Goal: Transaction & Acquisition: Complete application form

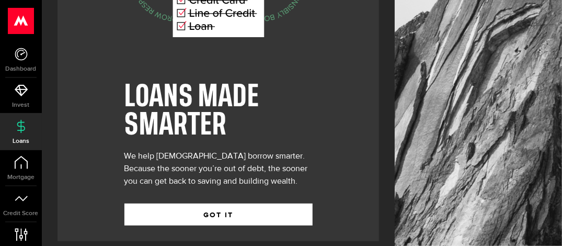
scroll to position [132, 0]
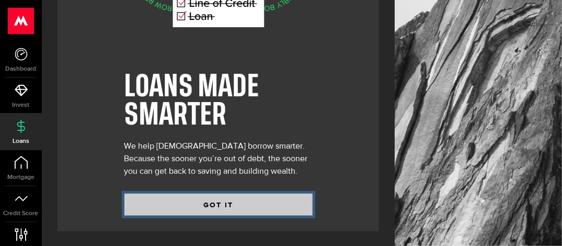
click at [277, 206] on button "GOT IT" at bounding box center [218, 204] width 188 height 22
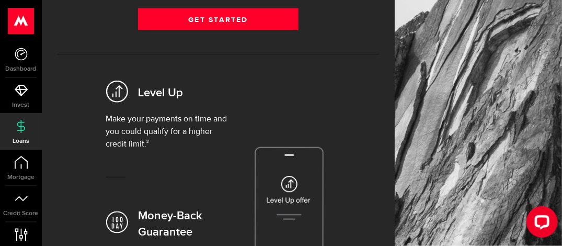
scroll to position [314, 0]
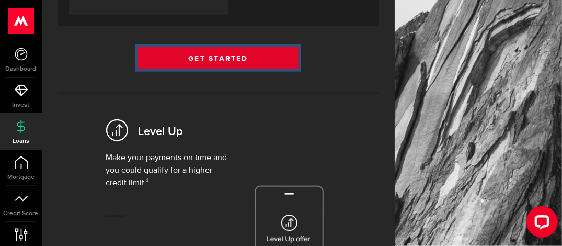
click at [229, 57] on link "Get Started" at bounding box center [218, 58] width 161 height 22
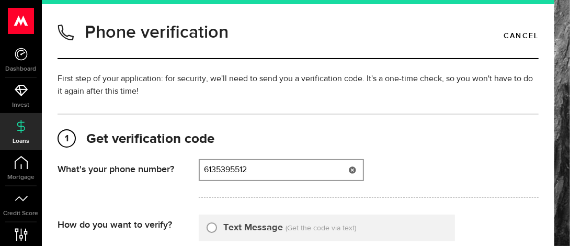
type input "6135395512"
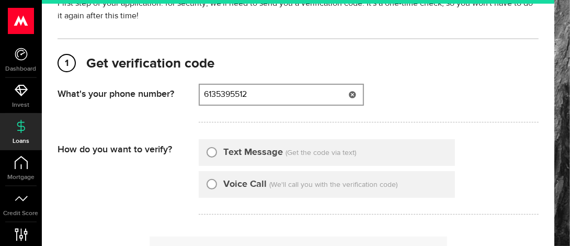
scroll to position [105, 0]
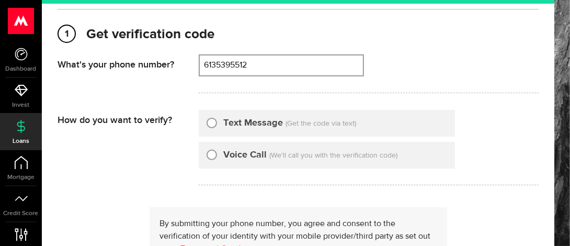
click at [211, 124] on input "Text Message" at bounding box center [211, 121] width 10 height 10
radio input "true"
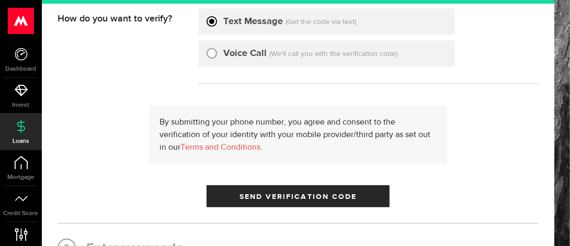
scroll to position [209, 0]
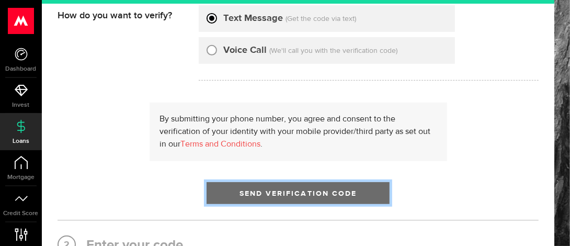
click at [339, 196] on span "Send Verification Code" at bounding box center [298, 193] width 118 height 7
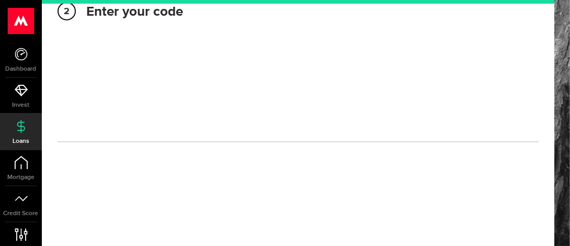
scroll to position [200, 0]
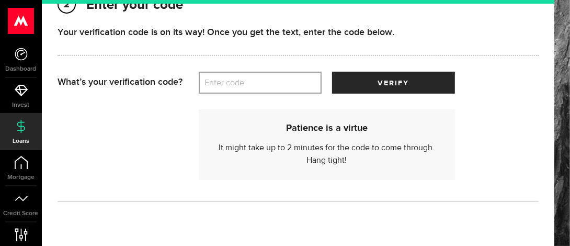
click at [240, 85] on label "Enter code" at bounding box center [260, 82] width 123 height 21
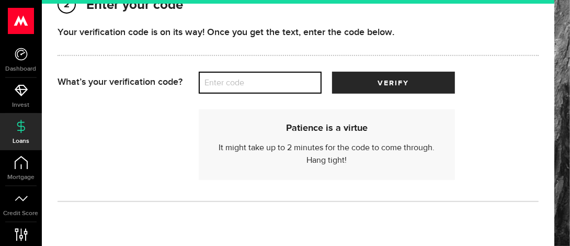
click at [240, 85] on input "Enter code" at bounding box center [260, 83] width 123 height 22
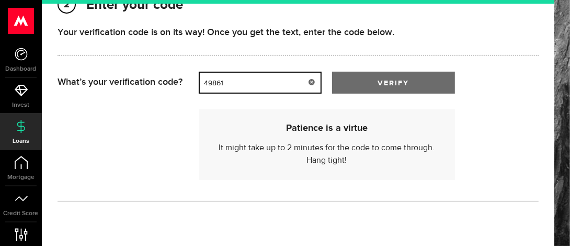
type input "49861"
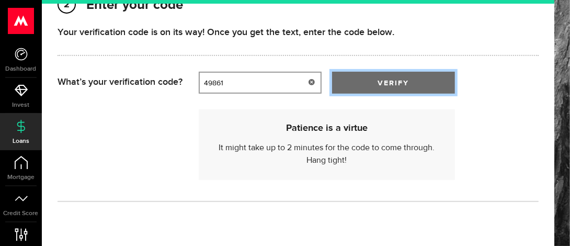
click at [379, 82] on span "verify" at bounding box center [392, 82] width 31 height 7
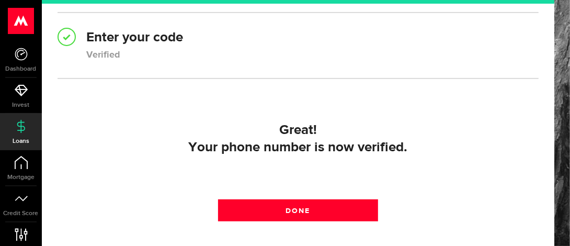
scroll to position [208, 0]
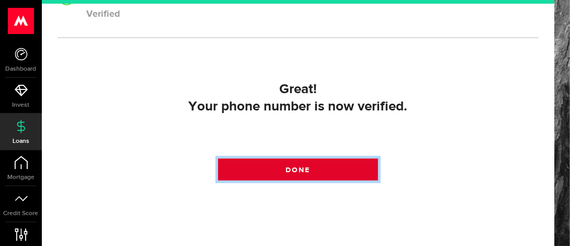
click at [338, 168] on link "Done" at bounding box center [298, 169] width 160 height 22
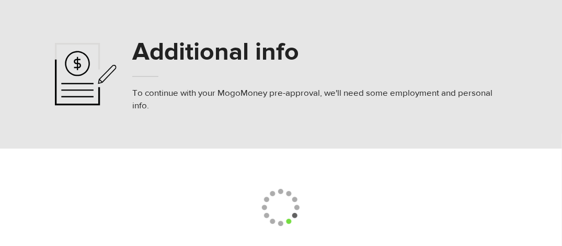
select select
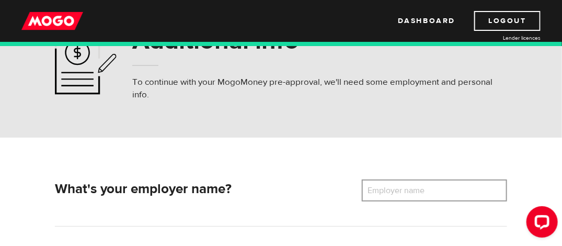
scroll to position [105, 0]
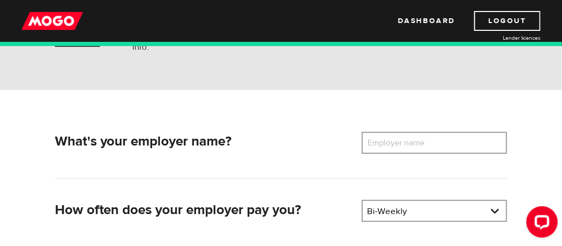
click at [434, 139] on label "Employer name" at bounding box center [404, 143] width 84 height 22
click at [434, 139] on input "Employer name" at bounding box center [434, 143] width 145 height 22
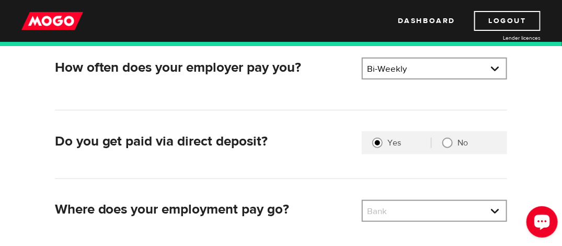
scroll to position [261, 0]
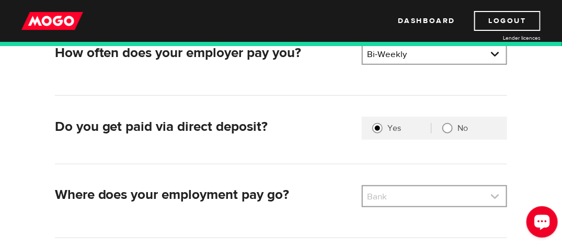
type input "Providence Care Hospital"
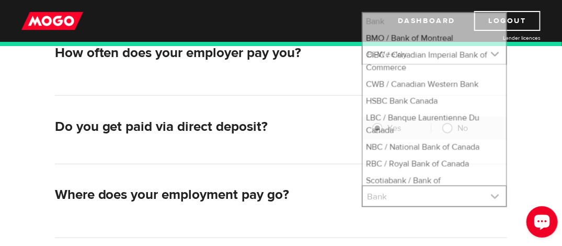
click at [498, 198] on link at bounding box center [434, 196] width 143 height 20
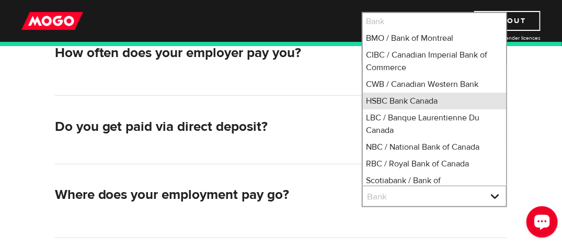
scroll to position [3, 0]
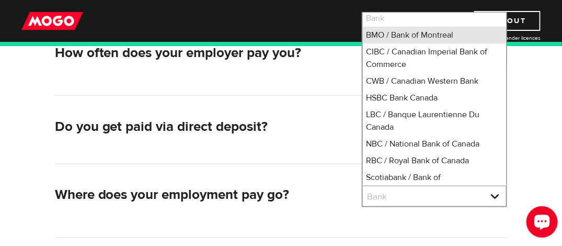
click at [409, 32] on li "BMO / Bank of Montreal" at bounding box center [434, 35] width 143 height 17
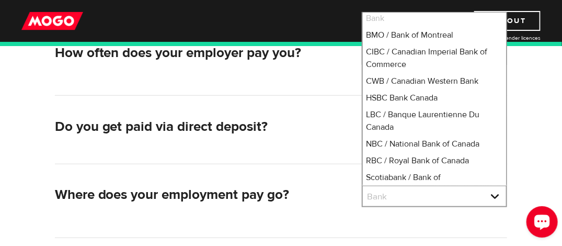
select select "1"
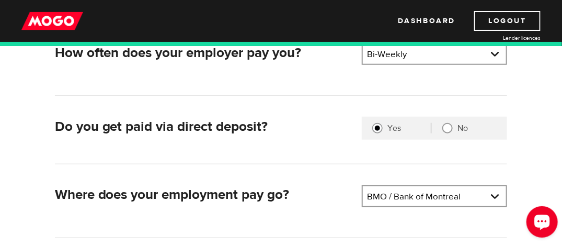
click at [509, 171] on div "What's your employer name? Employer name Please enter your employer's name Prov…" at bounding box center [281, 133] width 468 height 316
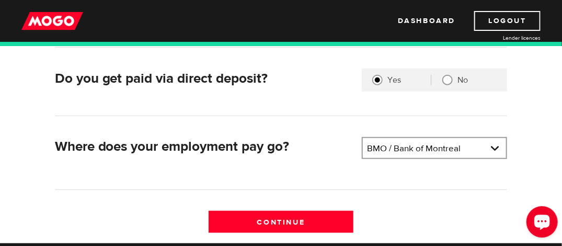
scroll to position [366, 0]
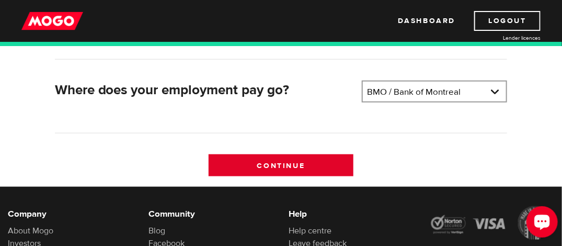
click at [259, 164] on input "Continue" at bounding box center [280, 165] width 145 height 22
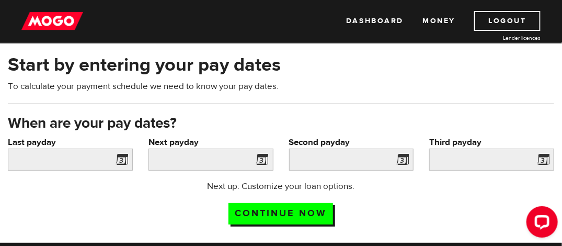
scroll to position [52, 0]
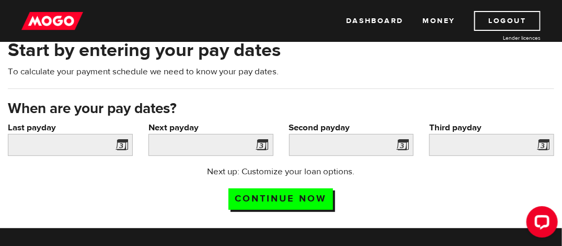
click at [122, 143] on span at bounding box center [120, 146] width 16 height 17
click at [121, 143] on span at bounding box center [120, 146] width 16 height 17
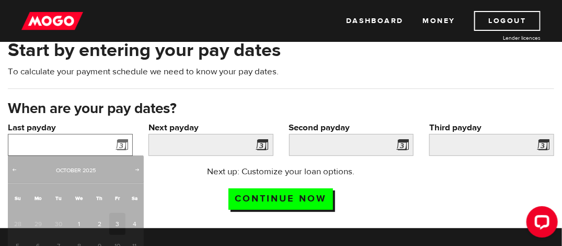
click at [73, 141] on input "Last payday" at bounding box center [70, 145] width 125 height 22
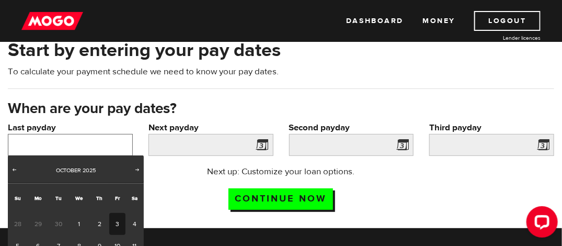
click at [73, 141] on input "Last payday" at bounding box center [70, 145] width 125 height 22
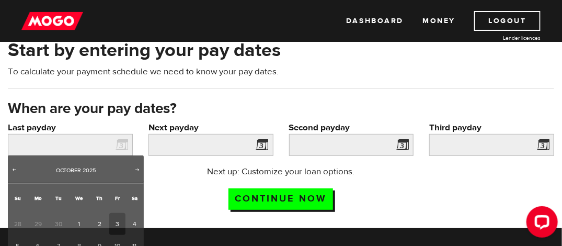
click at [253, 144] on span at bounding box center [260, 146] width 16 height 17
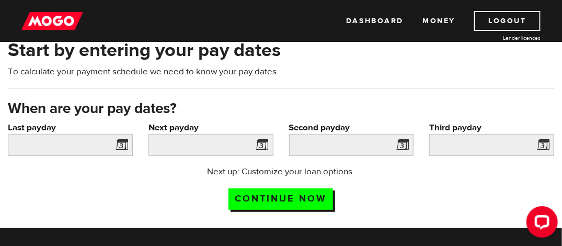
click at [260, 143] on span at bounding box center [260, 146] width 16 height 17
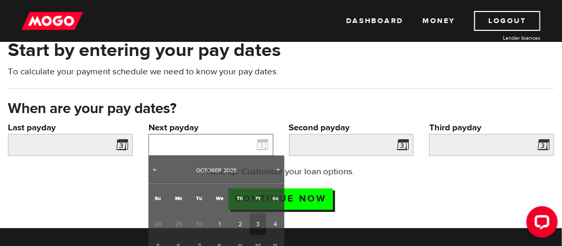
click at [231, 145] on input "Next payday" at bounding box center [210, 145] width 125 height 22
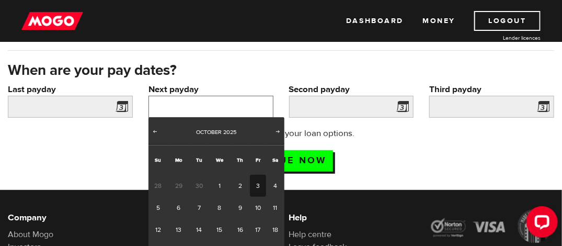
scroll to position [105, 0]
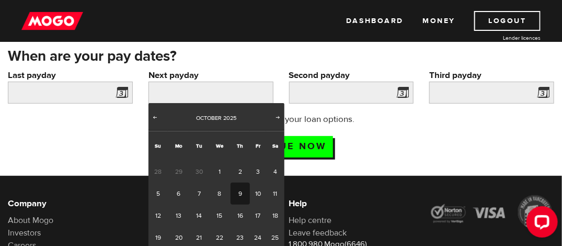
click at [238, 190] on link "9" at bounding box center [239, 193] width 19 height 22
type input "2025/10/09"
type input "2025/10/23"
type input "2025/11/6"
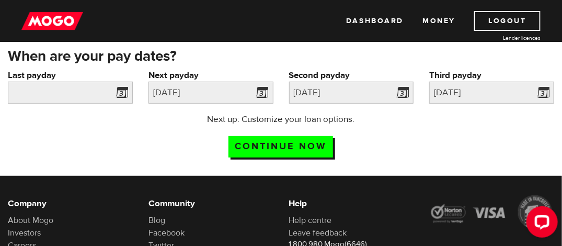
click at [121, 94] on span at bounding box center [120, 94] width 16 height 17
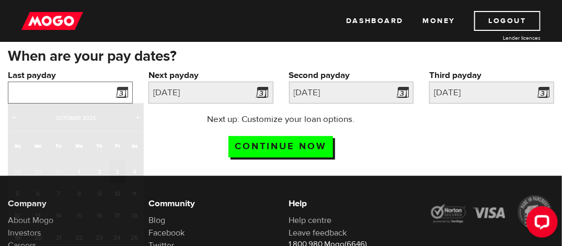
click at [73, 99] on input "Last payday" at bounding box center [70, 93] width 125 height 22
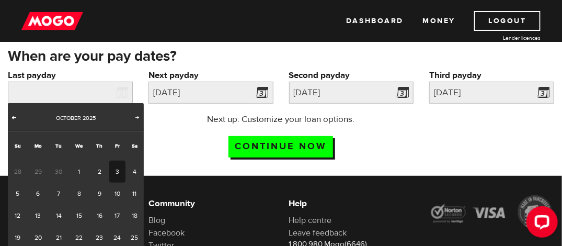
click at [16, 120] on span "Prev" at bounding box center [14, 117] width 8 height 8
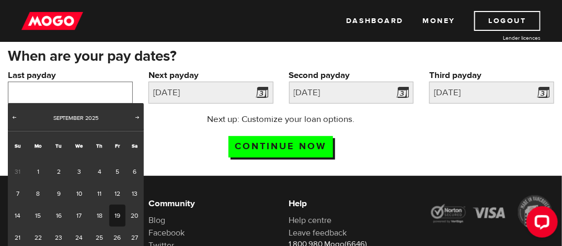
scroll to position [157, 0]
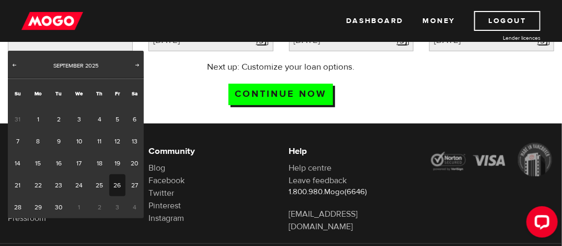
click at [118, 185] on link "26" at bounding box center [117, 185] width 16 height 22
type input "2025/09/26"
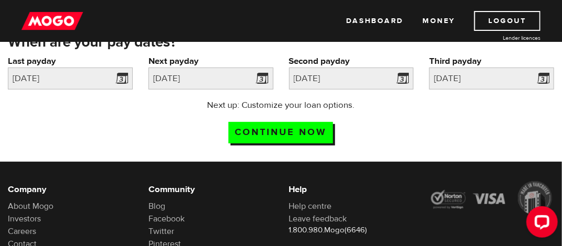
scroll to position [105, 0]
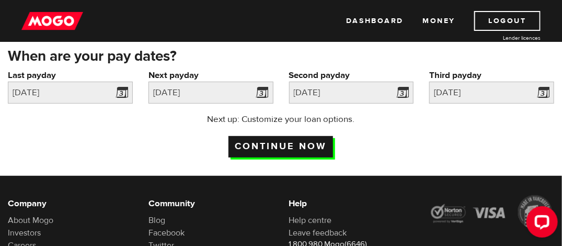
click at [284, 145] on input "Continue now" at bounding box center [280, 146] width 105 height 21
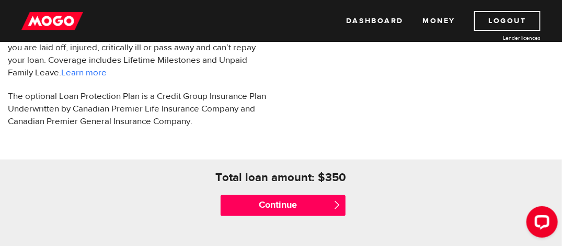
scroll to position [418, 0]
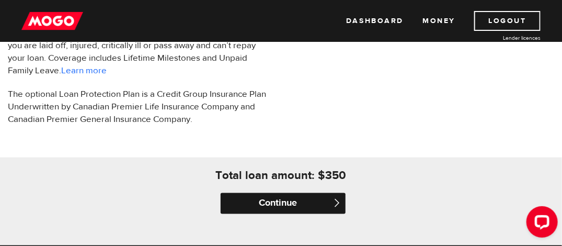
click at [282, 201] on input "Continue" at bounding box center [283, 203] width 125 height 21
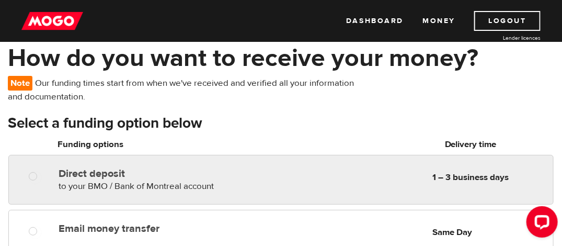
scroll to position [105, 0]
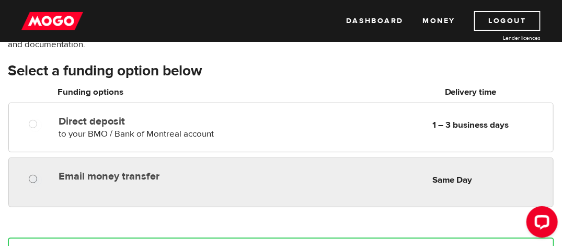
radio input "true"
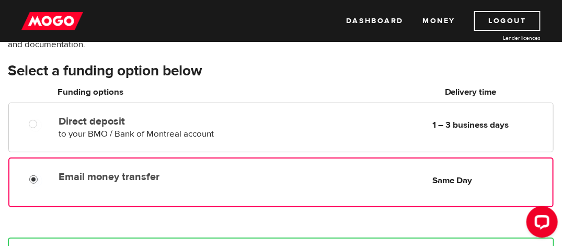
click at [34, 178] on input "Email money transfer" at bounding box center [35, 180] width 13 height 13
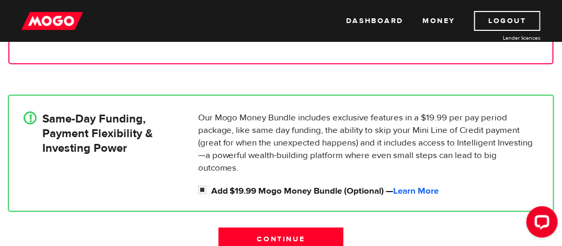
scroll to position [261, 0]
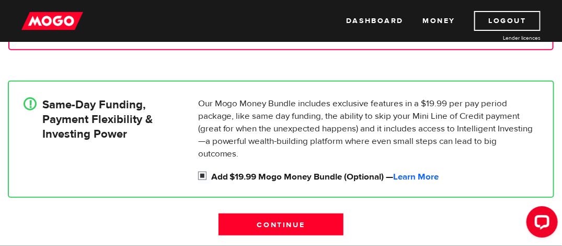
click at [203, 172] on input "Add $19.99 Mogo Money Bundle (Optional) — Learn More" at bounding box center [204, 176] width 13 height 13
checkbox input "false"
radio input "false"
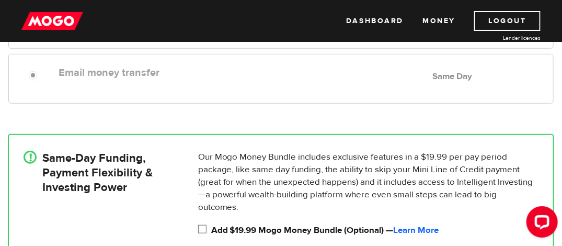
scroll to position [260, 0]
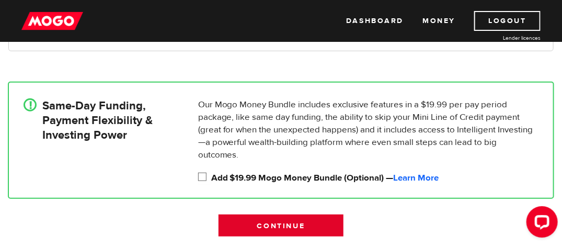
click at [315, 224] on input "Continue" at bounding box center [280, 225] width 125 height 22
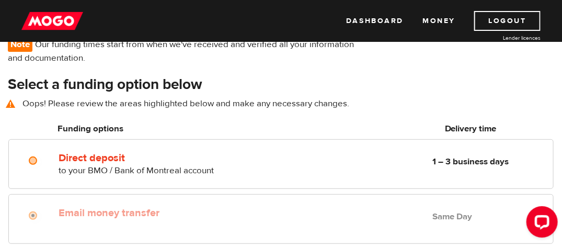
scroll to position [88, 0]
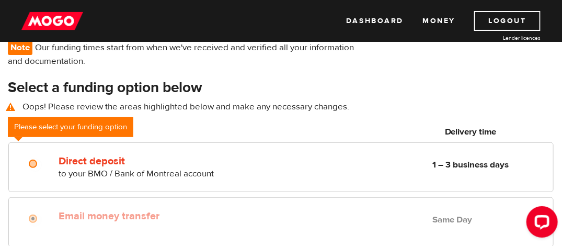
click at [362, 92] on h3 "Select a funding option below" at bounding box center [281, 87] width 546 height 17
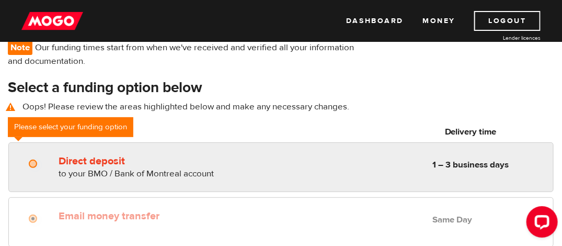
radio input "true"
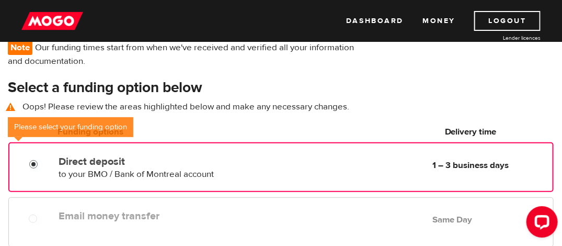
click at [36, 160] on input "Direct deposit" at bounding box center [35, 165] width 13 height 13
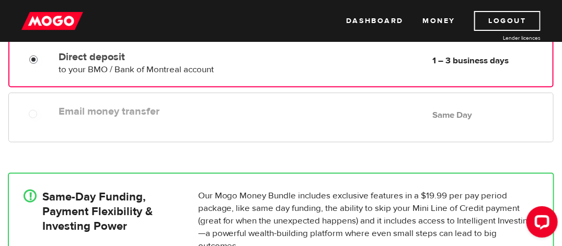
scroll to position [245, 0]
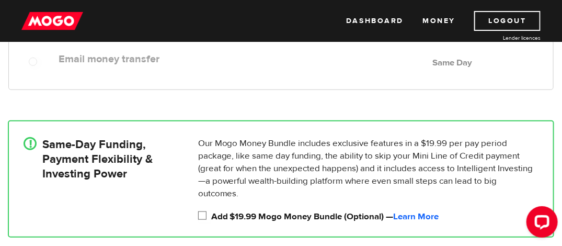
click at [204, 214] on input "Add $19.99 Mogo Money Bundle (Optional) — Learn More" at bounding box center [204, 216] width 13 height 13
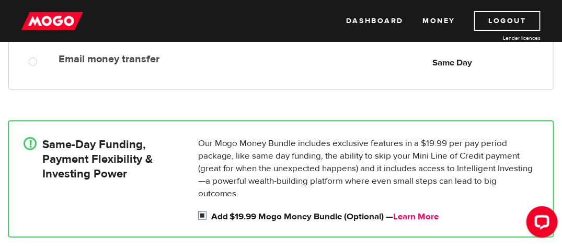
click at [427, 216] on link "Learn More" at bounding box center [415, 216] width 45 height 11
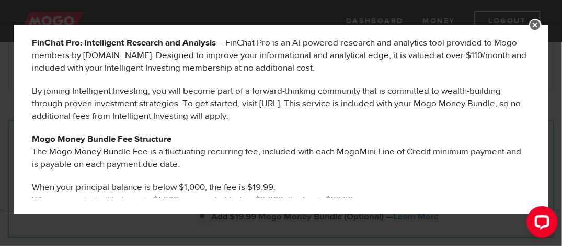
scroll to position [627, 0]
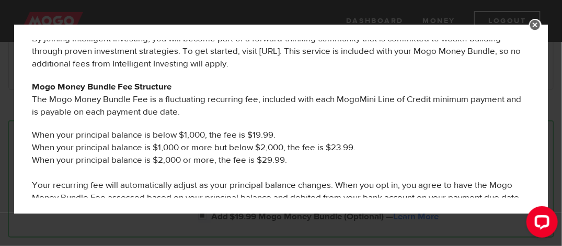
click at [534, 25] on link at bounding box center [535, 25] width 13 height 13
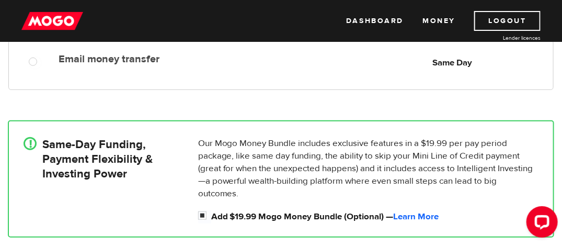
scroll to position [88, 0]
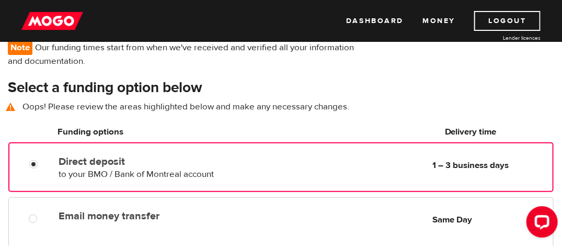
click at [166, 165] on label "Direct deposit" at bounding box center [158, 161] width 199 height 13
click at [42, 165] on input "Direct deposit" at bounding box center [35, 165] width 13 height 13
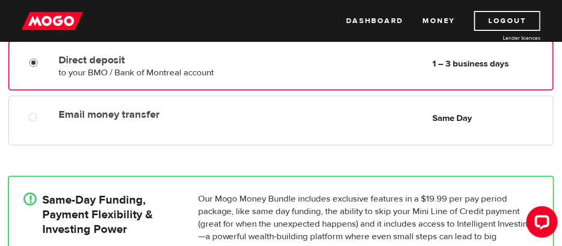
scroll to position [245, 0]
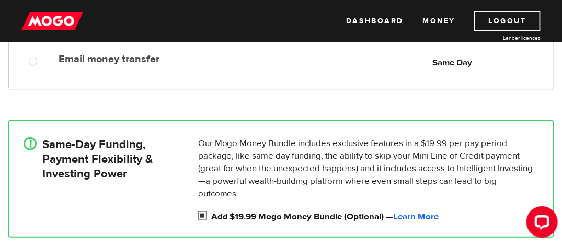
click at [203, 213] on input "Add $19.99 Mogo Money Bundle (Optional) — Learn More" at bounding box center [204, 216] width 13 height 13
checkbox input "false"
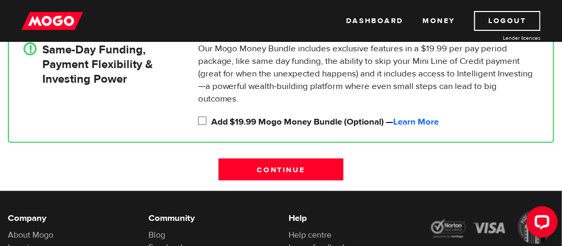
scroll to position [401, 0]
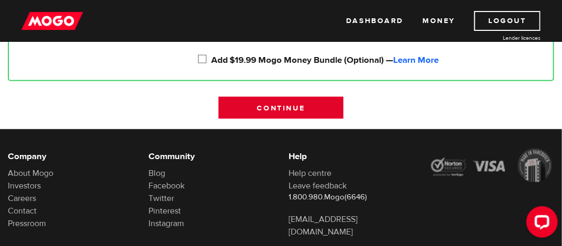
click at [283, 106] on input "Continue" at bounding box center [280, 108] width 125 height 22
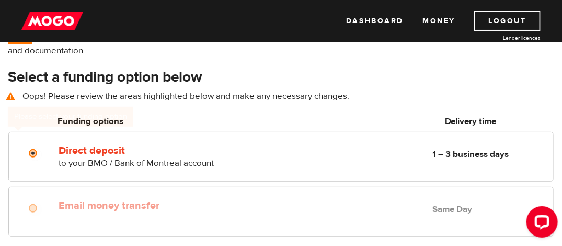
scroll to position [88, 0]
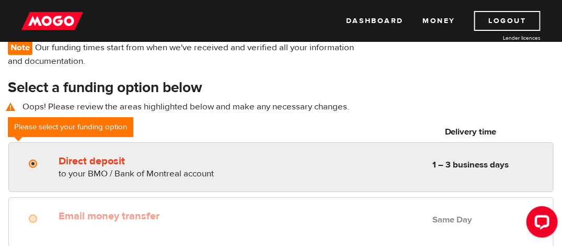
radio input "true"
click at [90, 172] on span "to your BMO / Bank of Montreal account" at bounding box center [136, 173] width 155 height 11
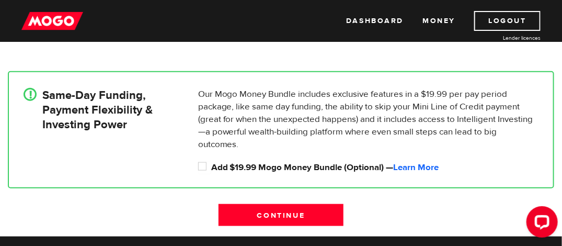
scroll to position [349, 0]
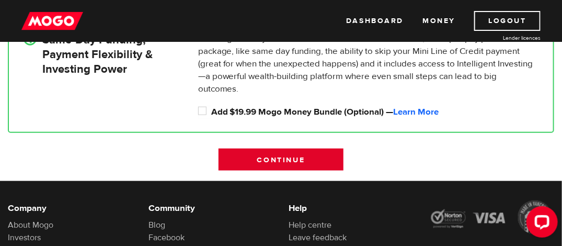
click at [284, 158] on input "Continue" at bounding box center [280, 159] width 125 height 22
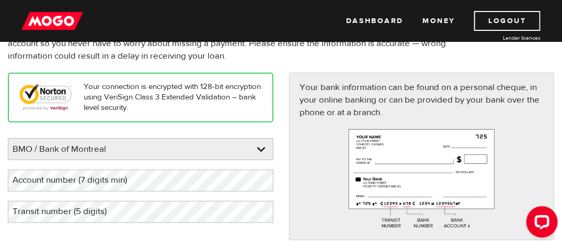
scroll to position [105, 0]
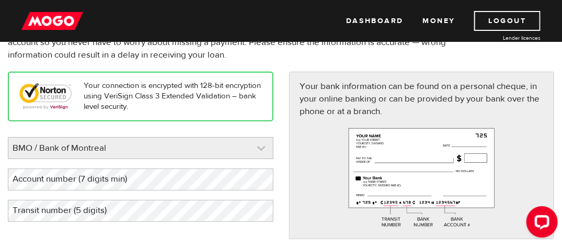
click at [126, 149] on link at bounding box center [140, 147] width 264 height 21
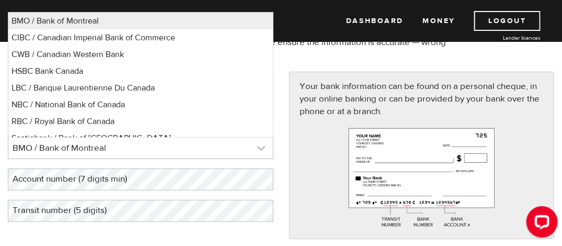
click at [126, 149] on link at bounding box center [140, 147] width 264 height 21
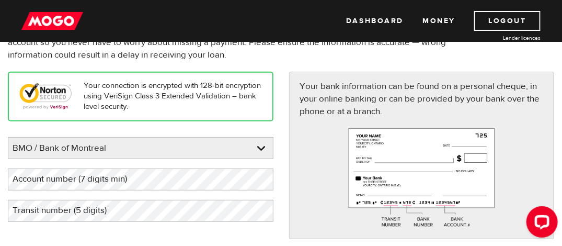
click at [132, 181] on label "Account number (7 digits min)" at bounding box center [78, 178] width 141 height 21
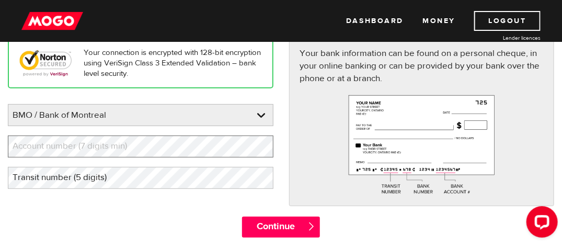
scroll to position [157, 0]
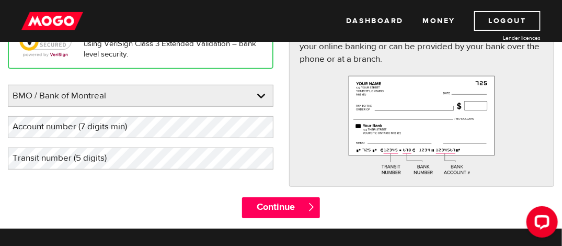
click at [99, 159] on label "Transit number (5 digits)" at bounding box center [68, 157] width 120 height 21
click at [126, 125] on label "Account number (7 digits min)" at bounding box center [78, 126] width 141 height 21
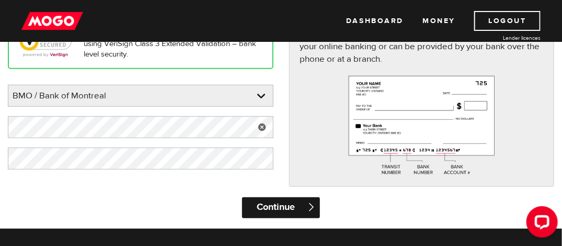
click at [268, 208] on input "Continue" at bounding box center [281, 207] width 78 height 21
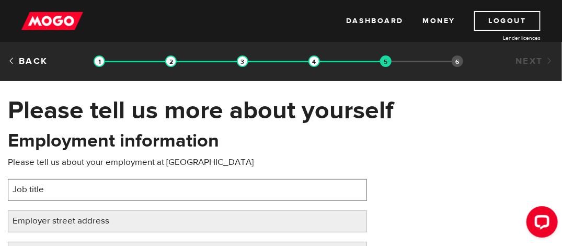
click at [215, 188] on input "Job title" at bounding box center [187, 190] width 359 height 22
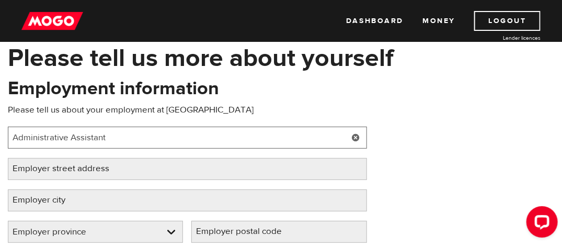
type input "Administrative Assistant"
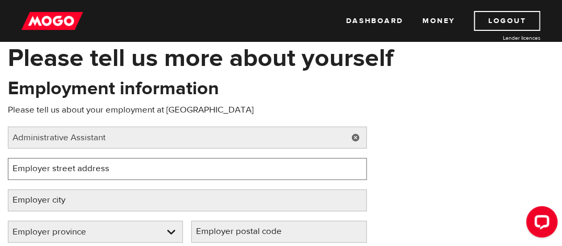
click at [180, 165] on input "Employer street address" at bounding box center [187, 169] width 359 height 22
type input "752 King St. West"
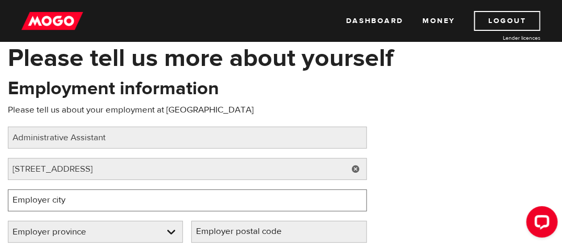
type input "Kingston"
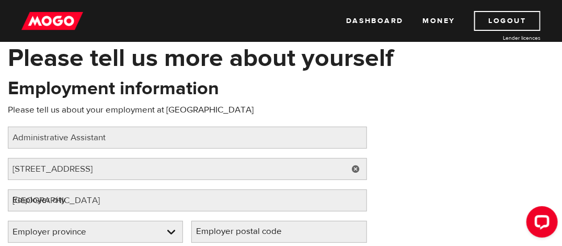
select select "ON"
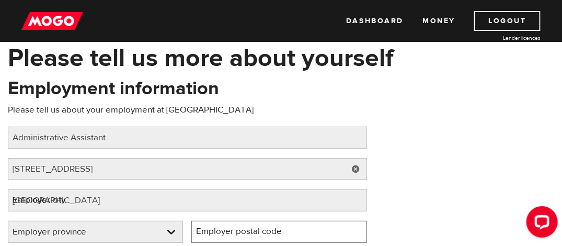
type input "K7L 4X3"
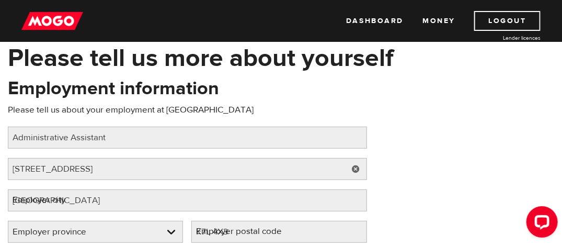
type input "(613) 544-4900"
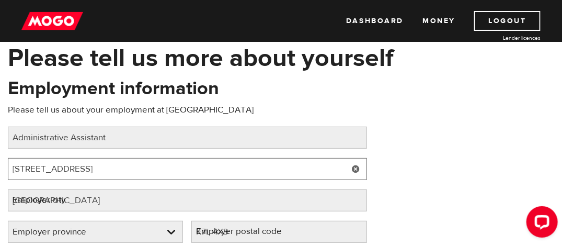
select select "ON"
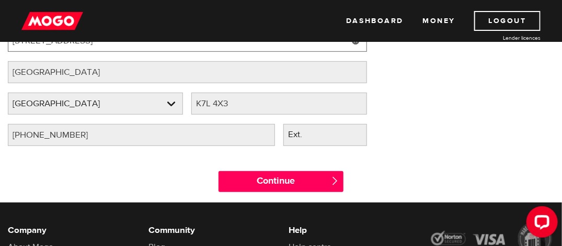
scroll to position [209, 0]
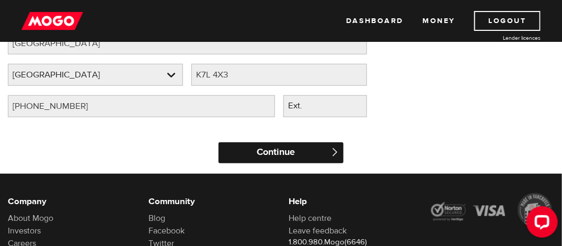
click at [257, 158] on input "Continue" at bounding box center [280, 152] width 125 height 21
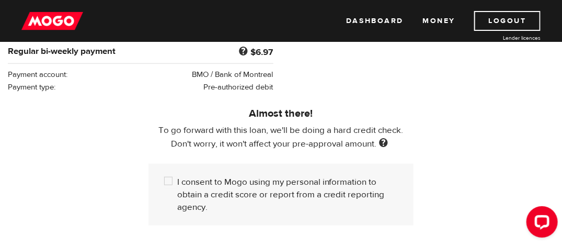
scroll to position [314, 0]
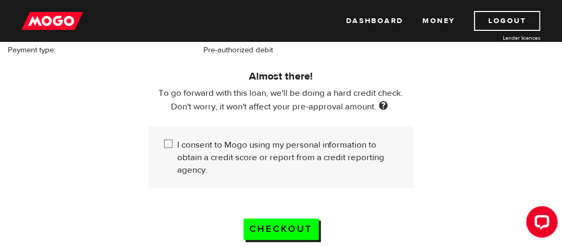
click at [170, 140] on input "I consent to Mogo using my personal information to obtain a credit score or rep…" at bounding box center [170, 144] width 13 height 13
checkbox input "true"
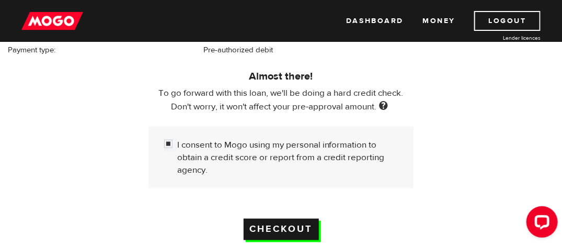
click at [277, 223] on input "Checkout" at bounding box center [280, 228] width 75 height 21
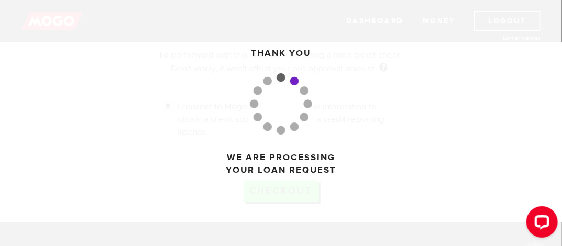
scroll to position [366, 0]
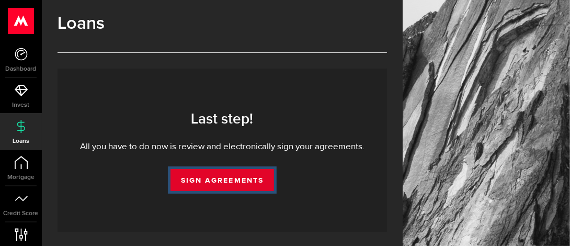
click at [233, 180] on link "Sign Agreements" at bounding box center [221, 180] width 103 height 22
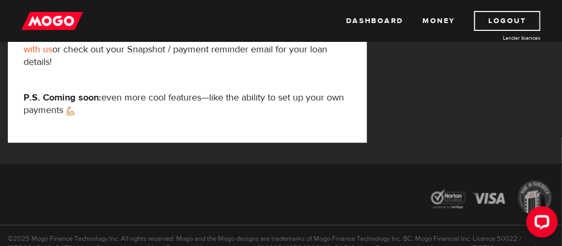
scroll to position [318, 0]
